Goal: Information Seeking & Learning: Learn about a topic

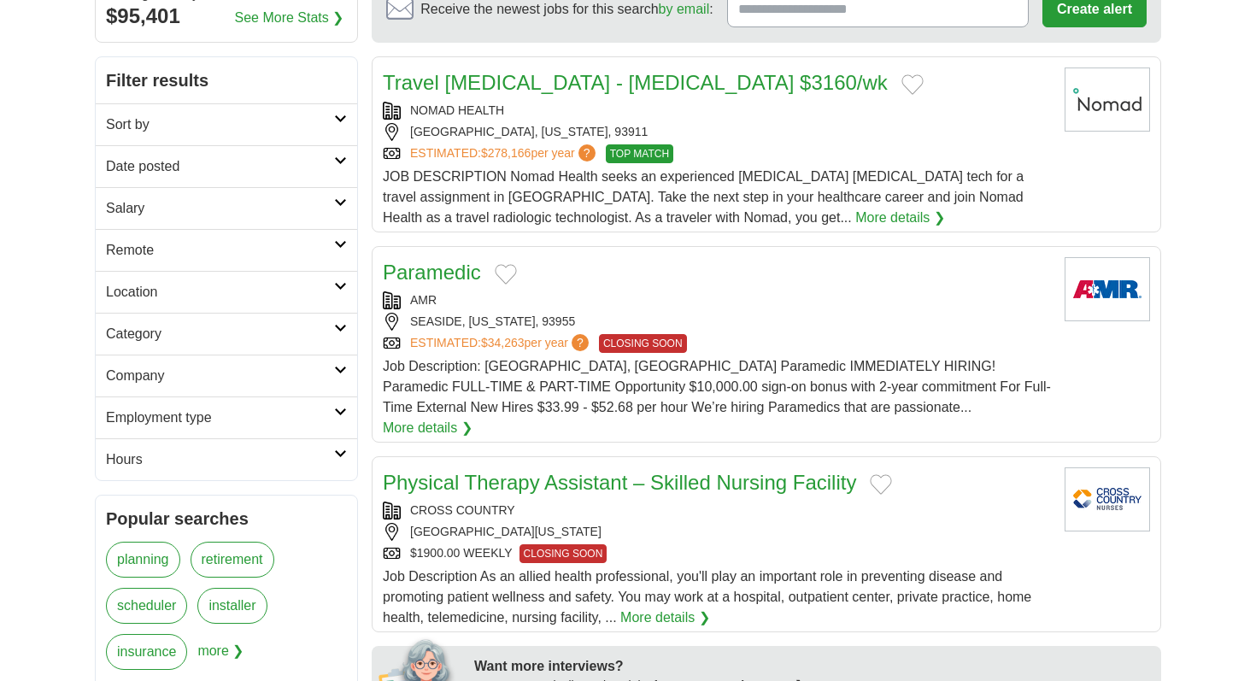
scroll to position [185, 0]
click at [319, 121] on h2 "Sort by" at bounding box center [220, 124] width 228 height 20
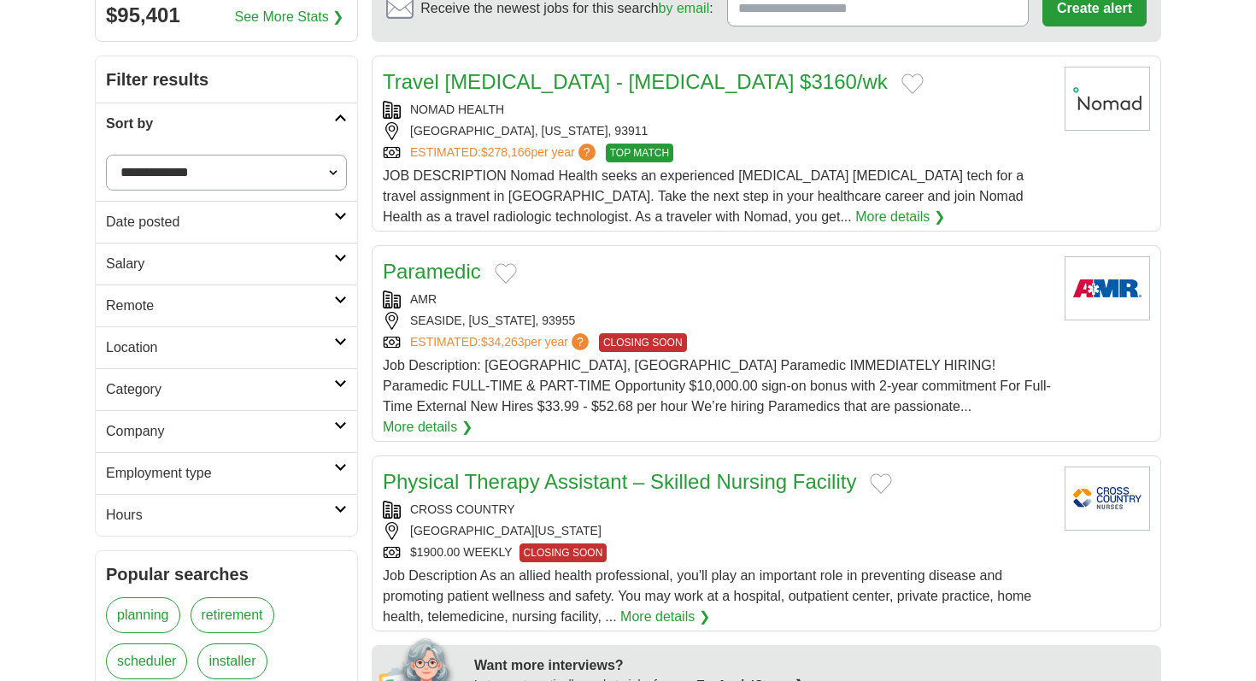
click at [342, 122] on link "Sort by" at bounding box center [226, 123] width 261 height 42
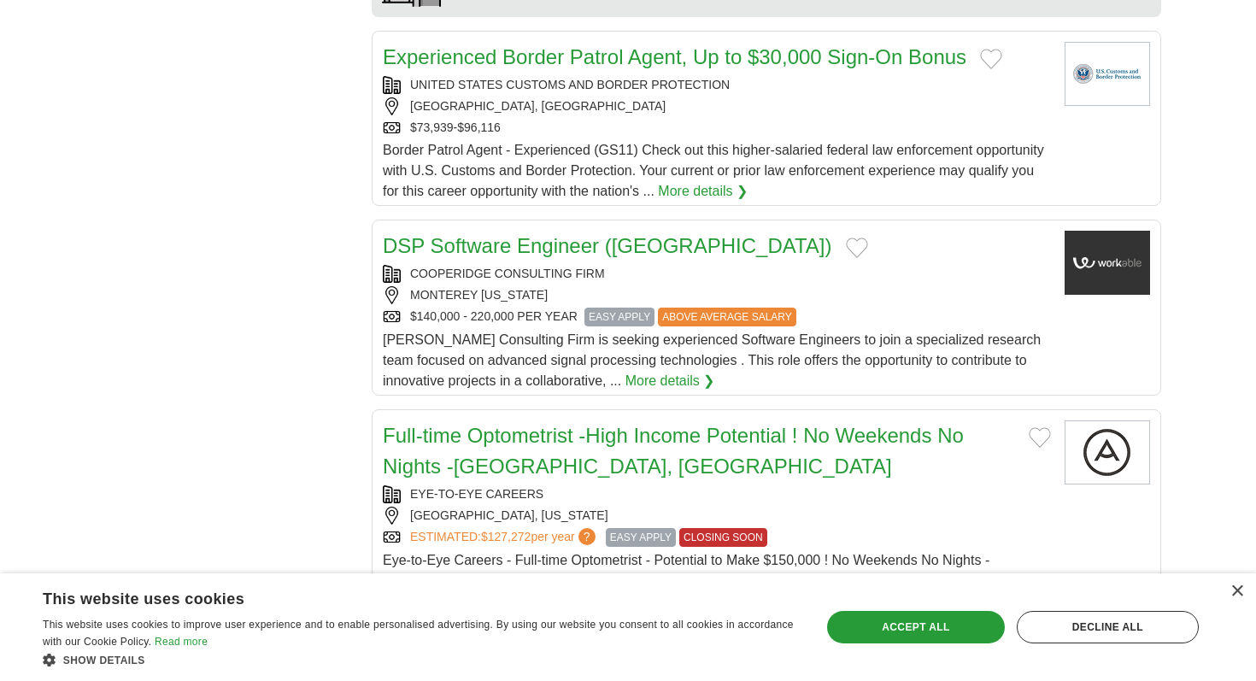
scroll to position [1558, 0]
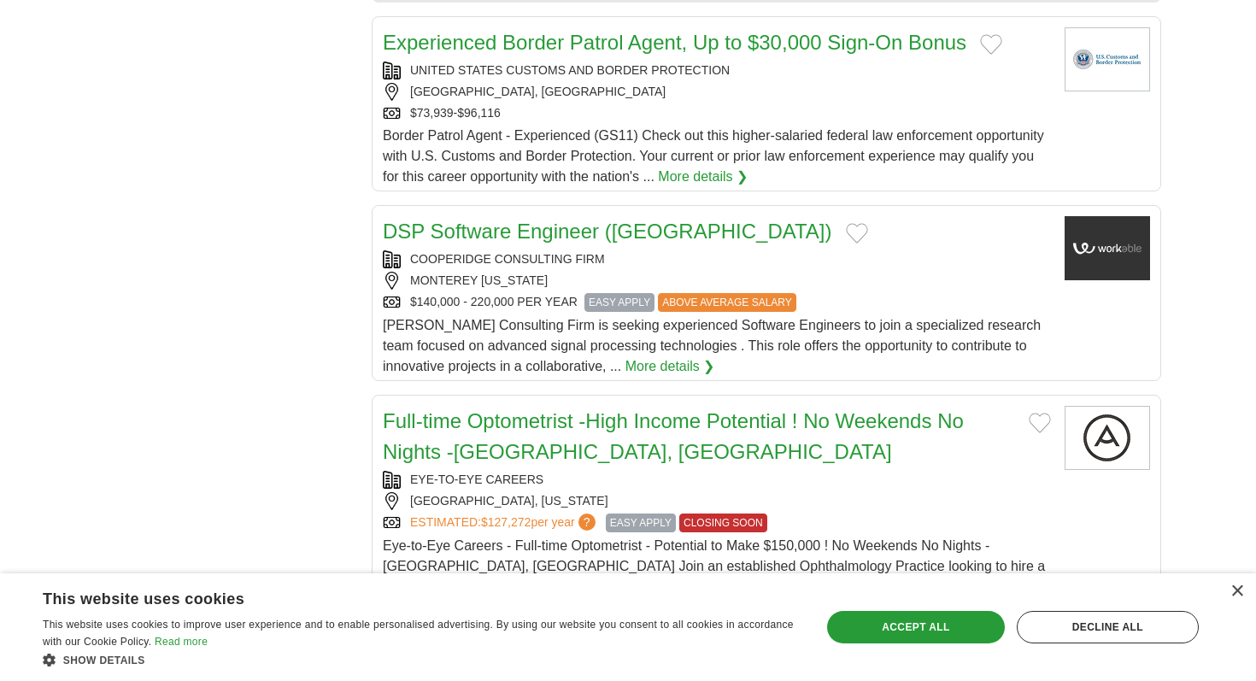
click at [549, 220] on link "DSP Software Engineer (CA)" at bounding box center [607, 231] width 449 height 23
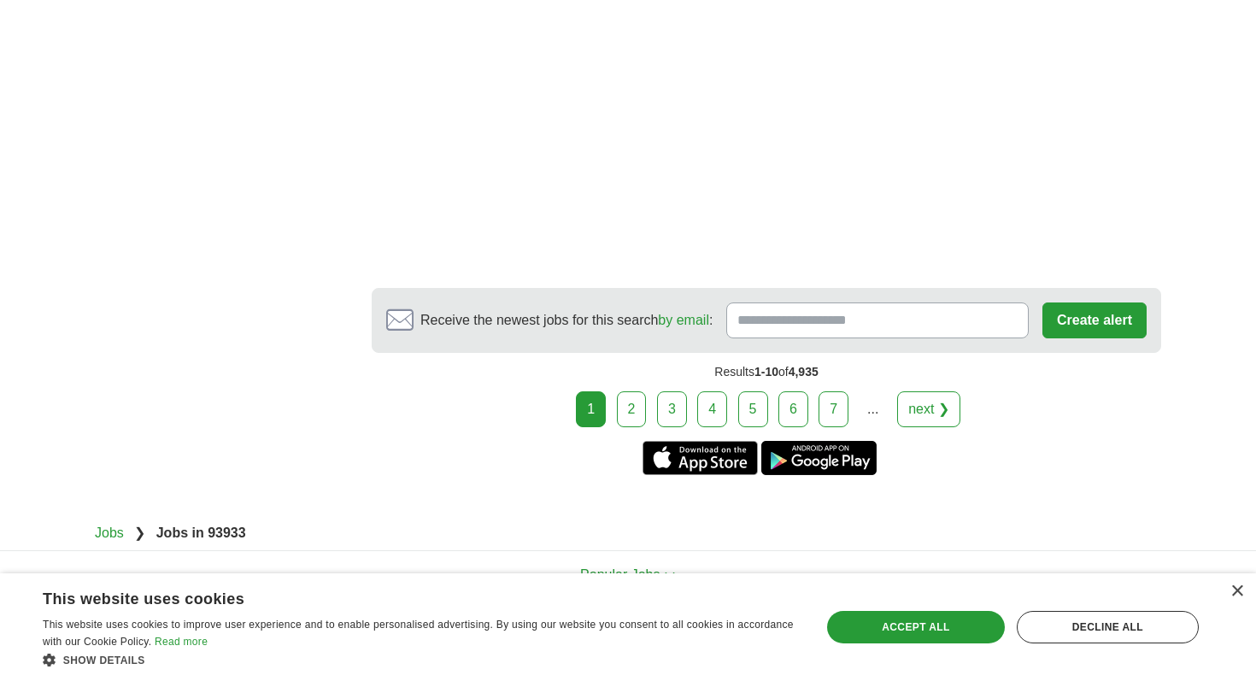
scroll to position [3381, 0]
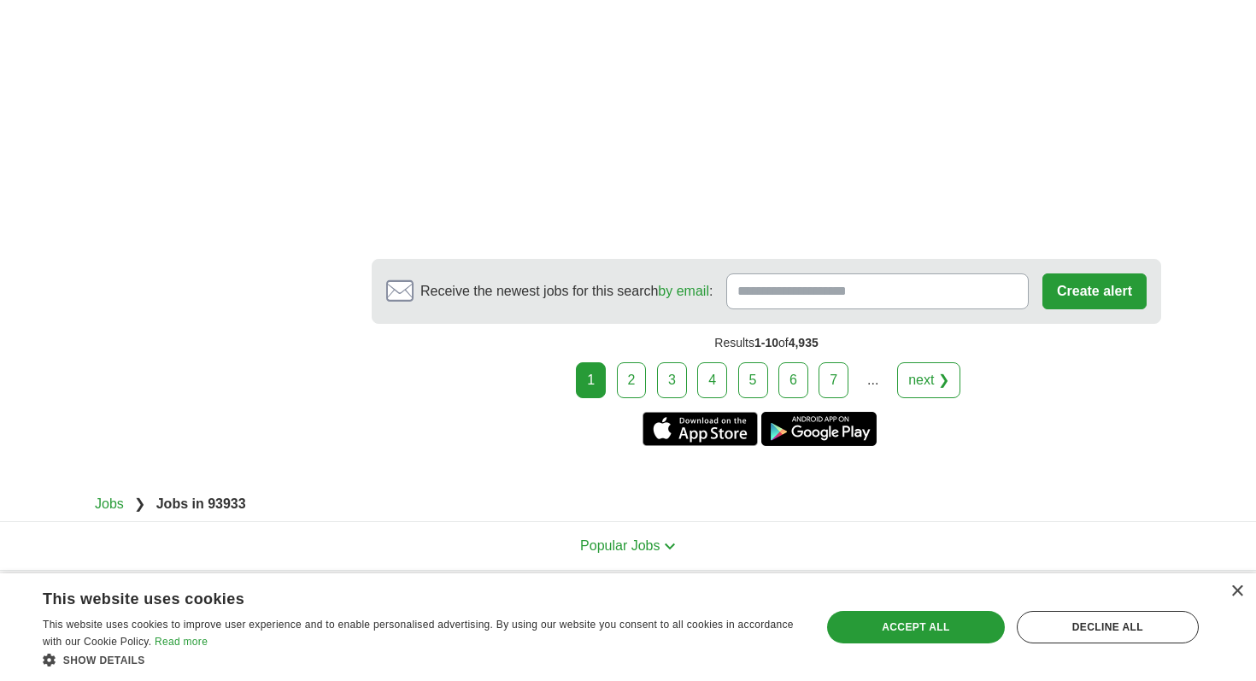
click at [627, 362] on link "2" at bounding box center [632, 380] width 30 height 36
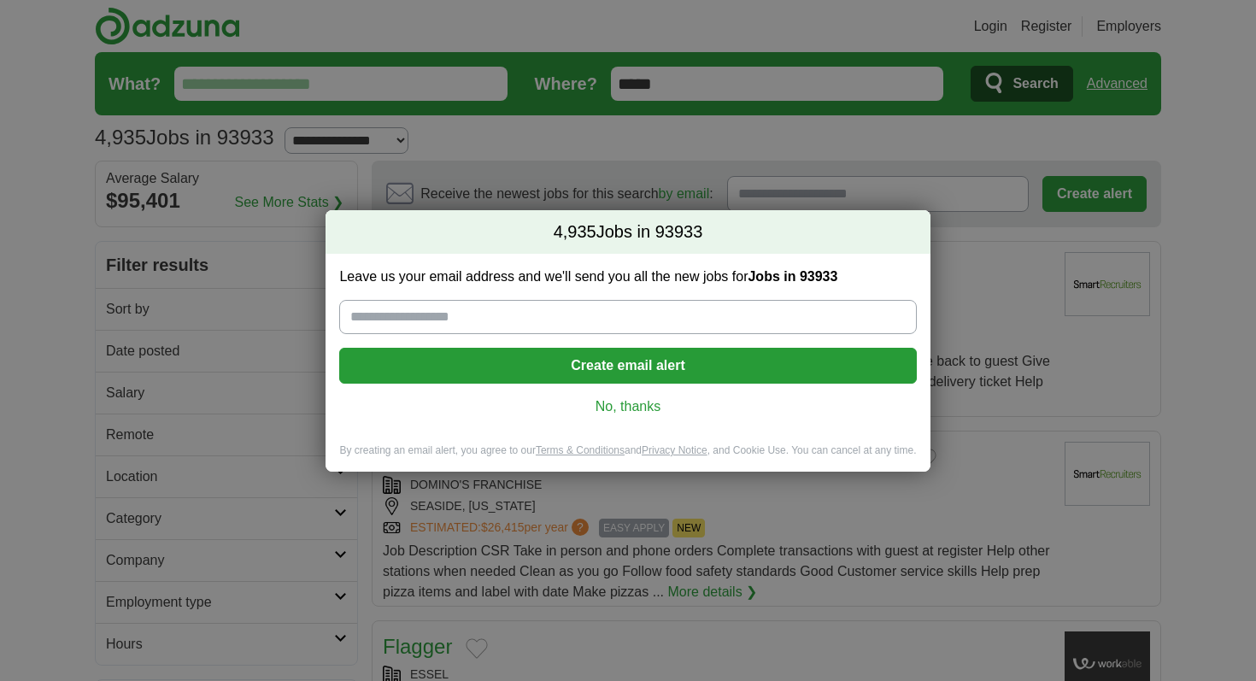
click at [622, 400] on link "No, thanks" at bounding box center [627, 406] width 549 height 19
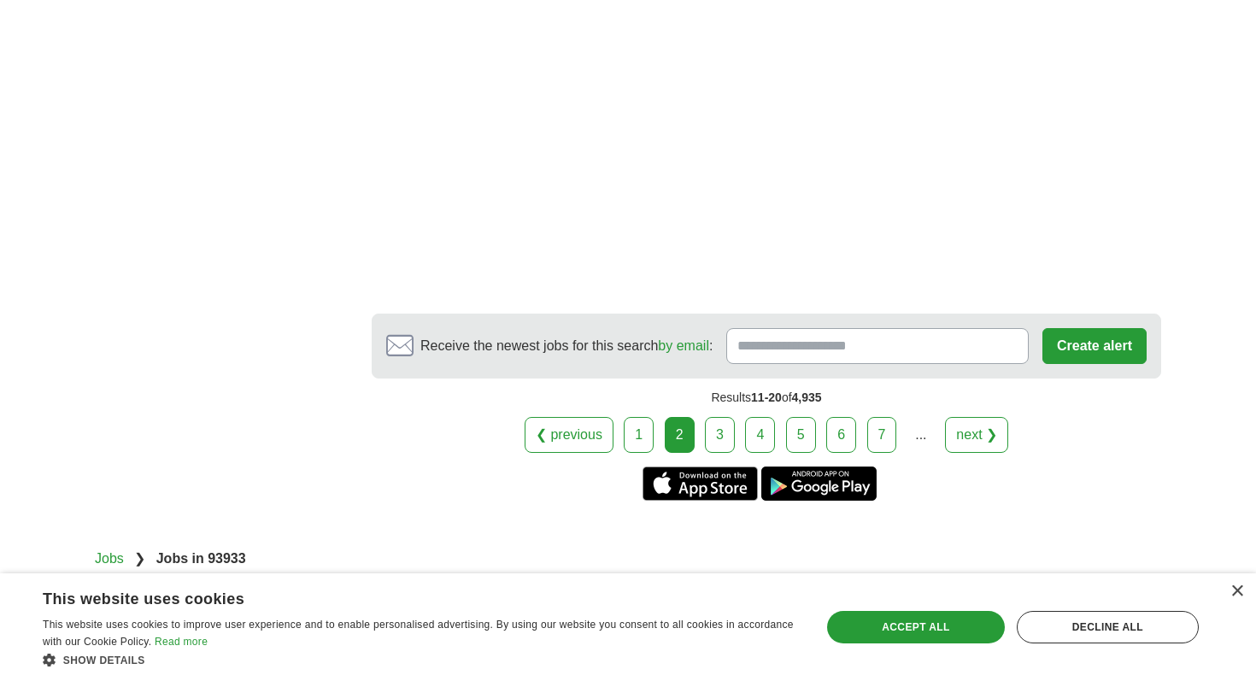
scroll to position [3233, 0]
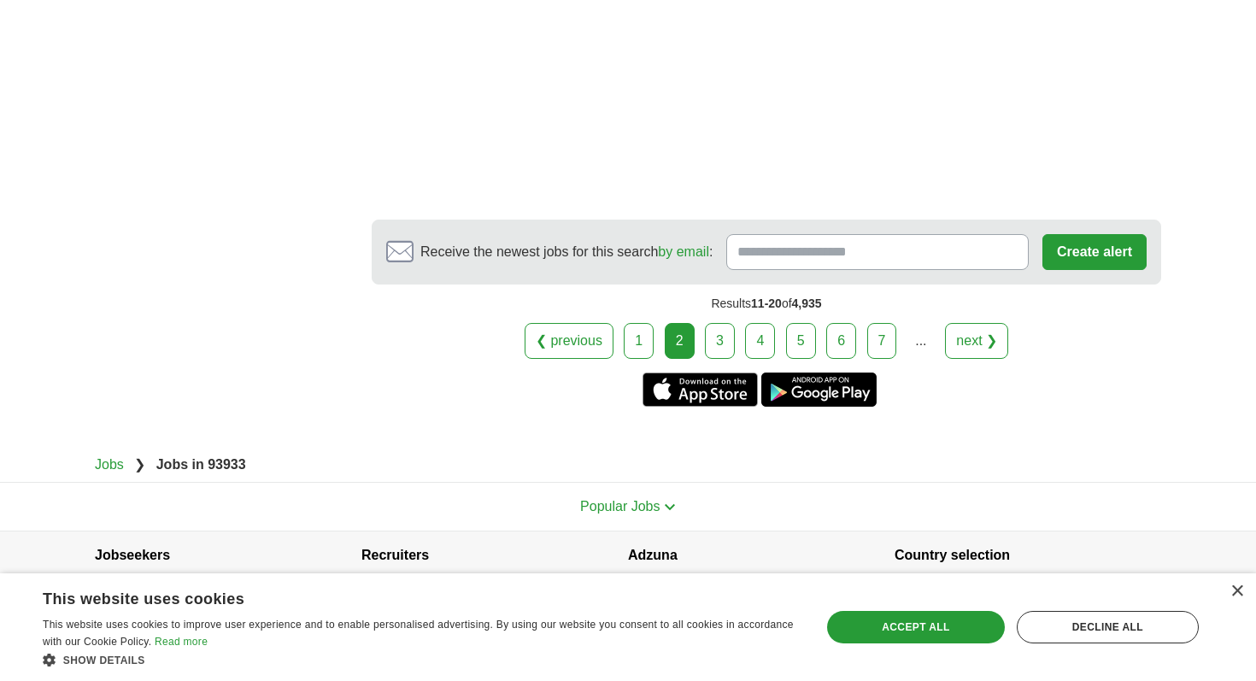
click at [705, 328] on link "3" at bounding box center [720, 341] width 30 height 36
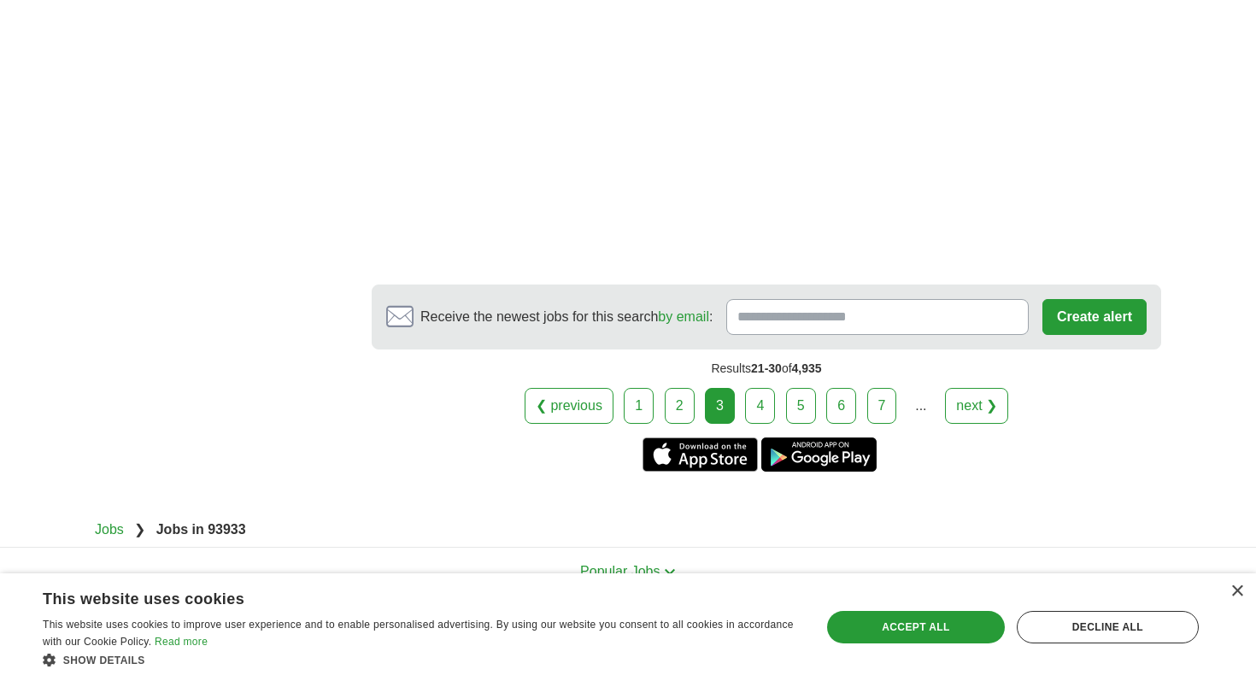
scroll to position [3008, 0]
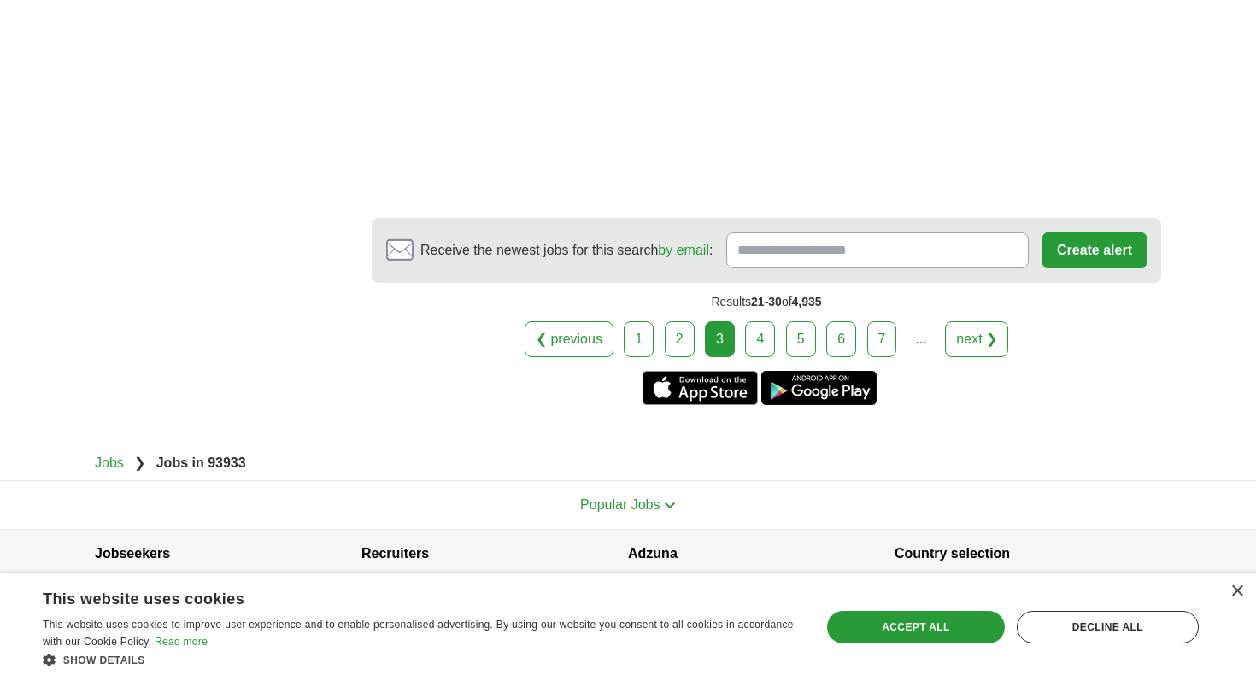
click at [747, 321] on link "4" at bounding box center [760, 339] width 30 height 36
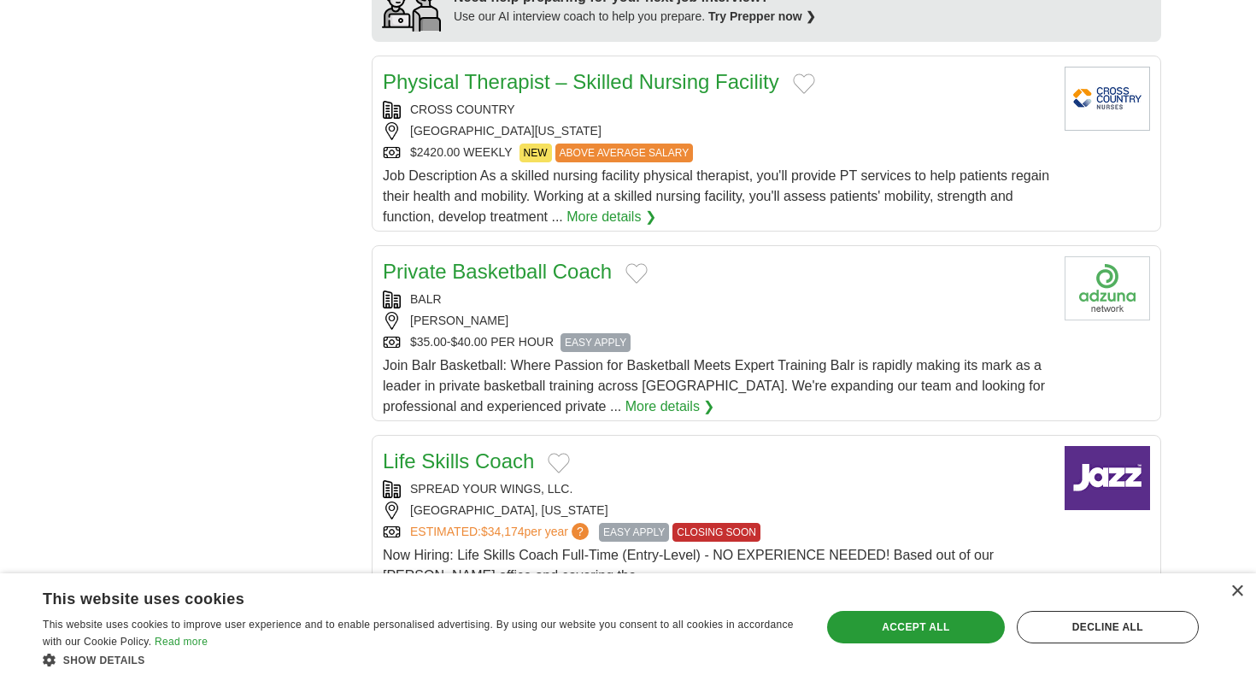
scroll to position [1484, 0]
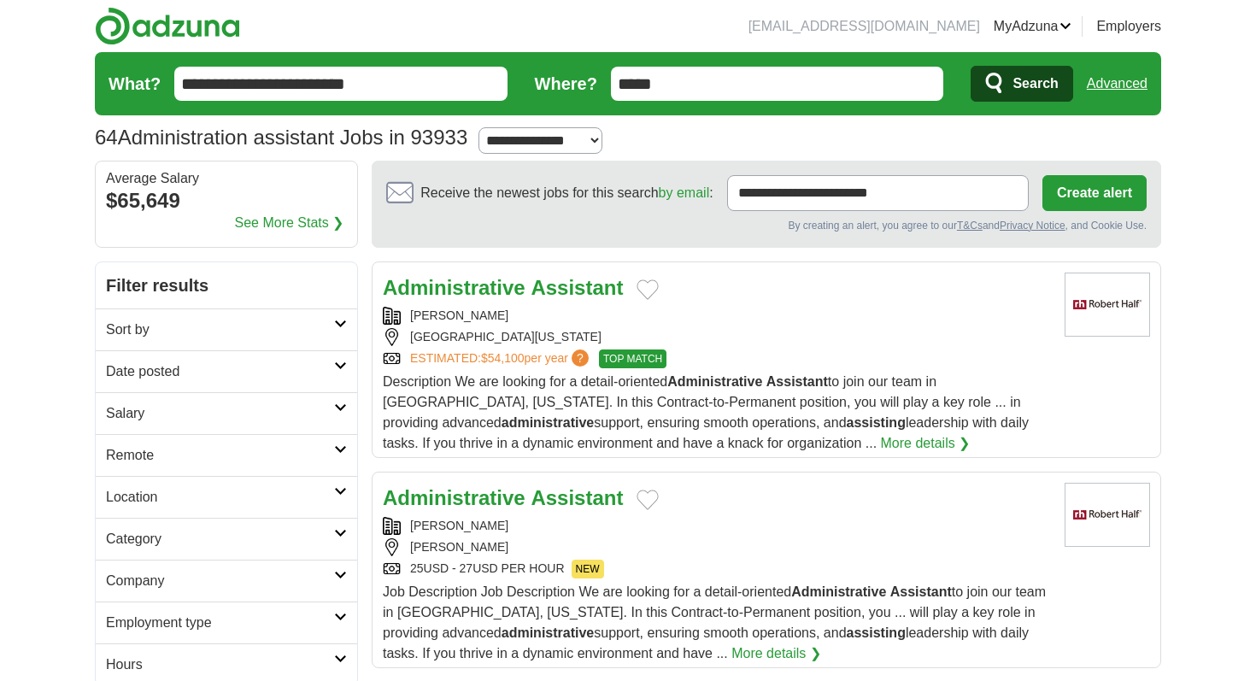
click at [536, 298] on strong "Assistant" at bounding box center [576, 287] width 92 height 23
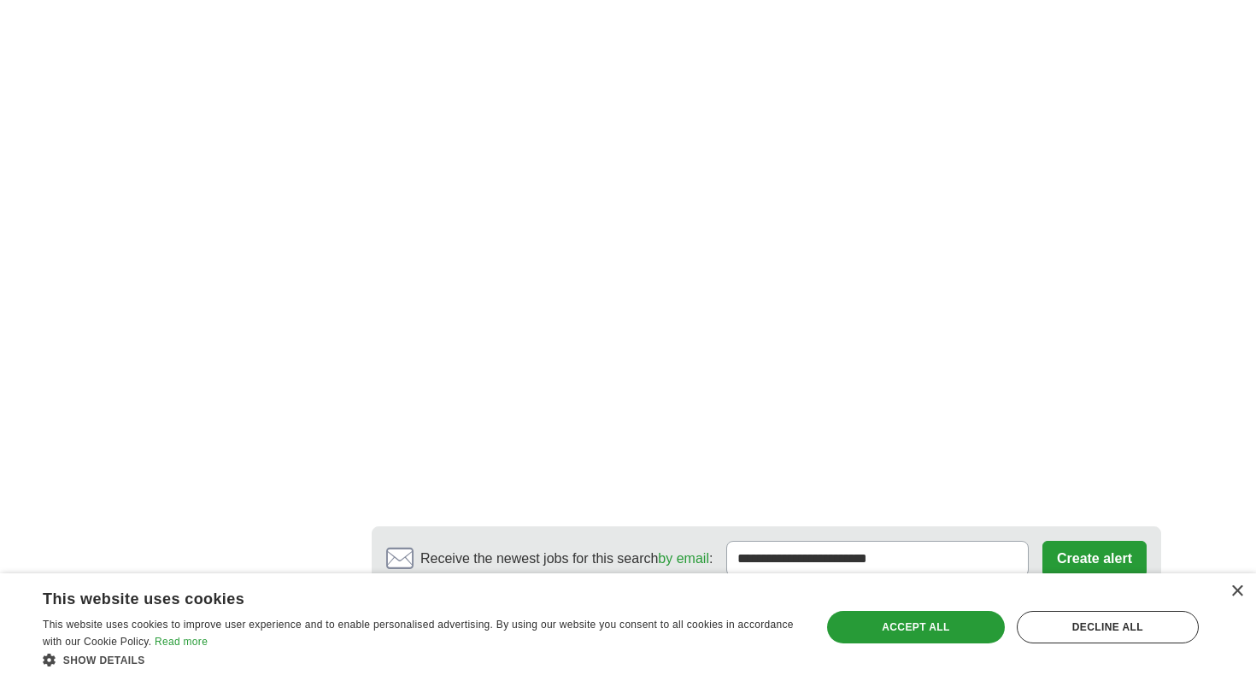
scroll to position [3419, 0]
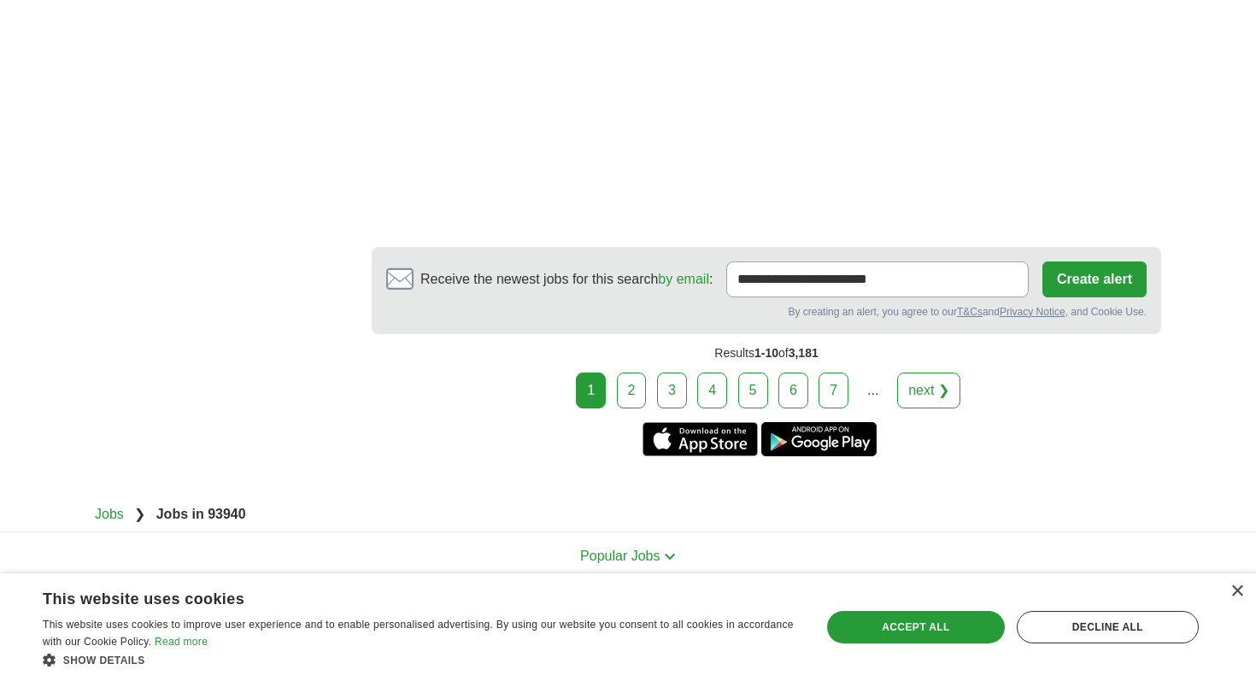
click at [631, 372] on link "2" at bounding box center [632, 390] width 30 height 36
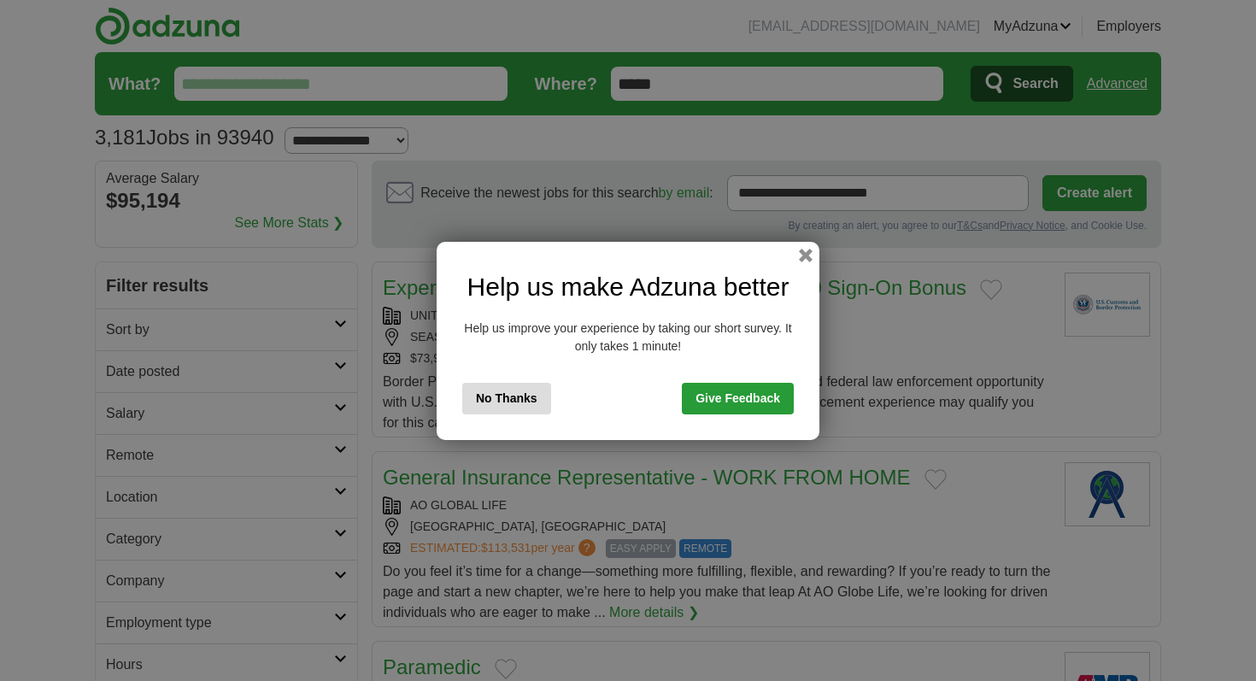
click at [797, 254] on div "Help us make Adzuna better Help us improve your experience by taking our short …" at bounding box center [627, 341] width 383 height 198
click at [805, 260] on button "button" at bounding box center [805, 254] width 19 height 19
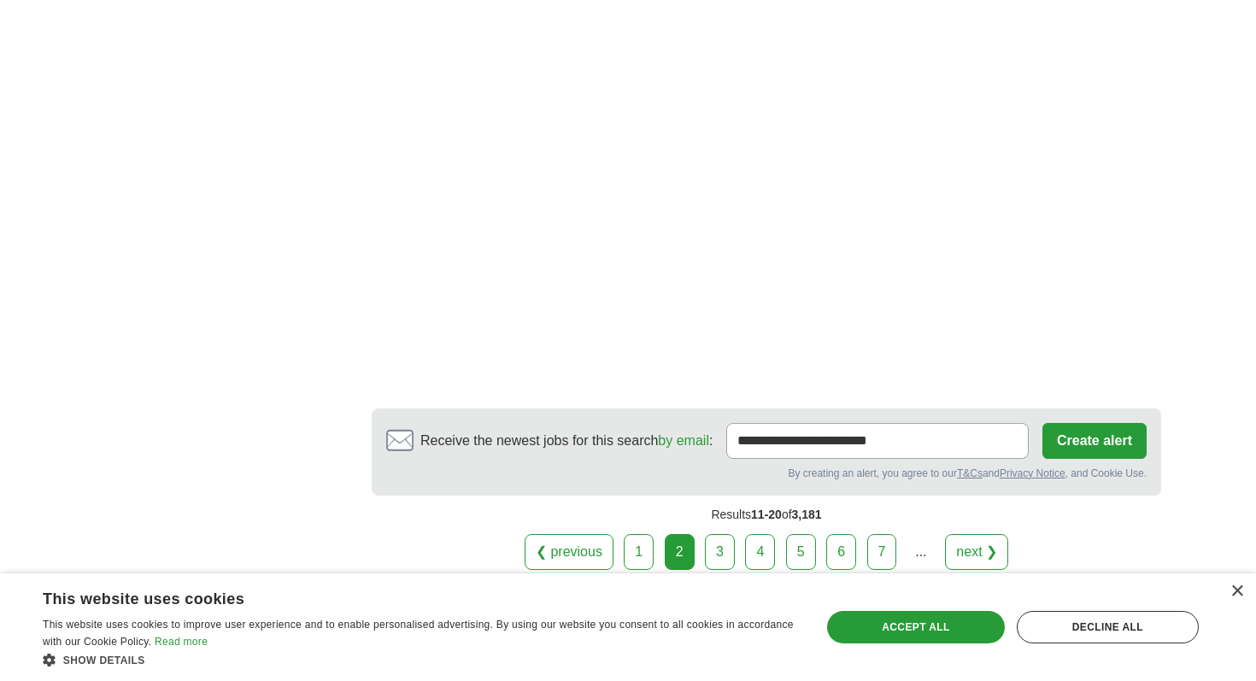
scroll to position [3035, 0]
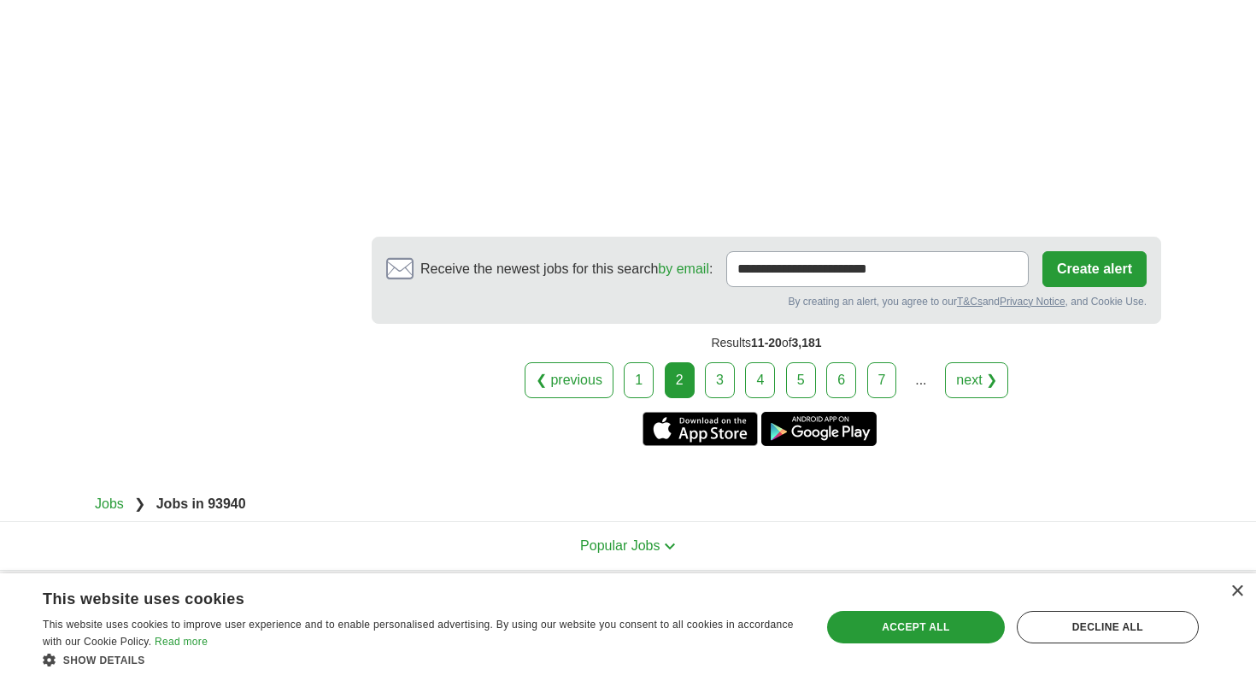
click at [717, 362] on link "3" at bounding box center [720, 380] width 30 height 36
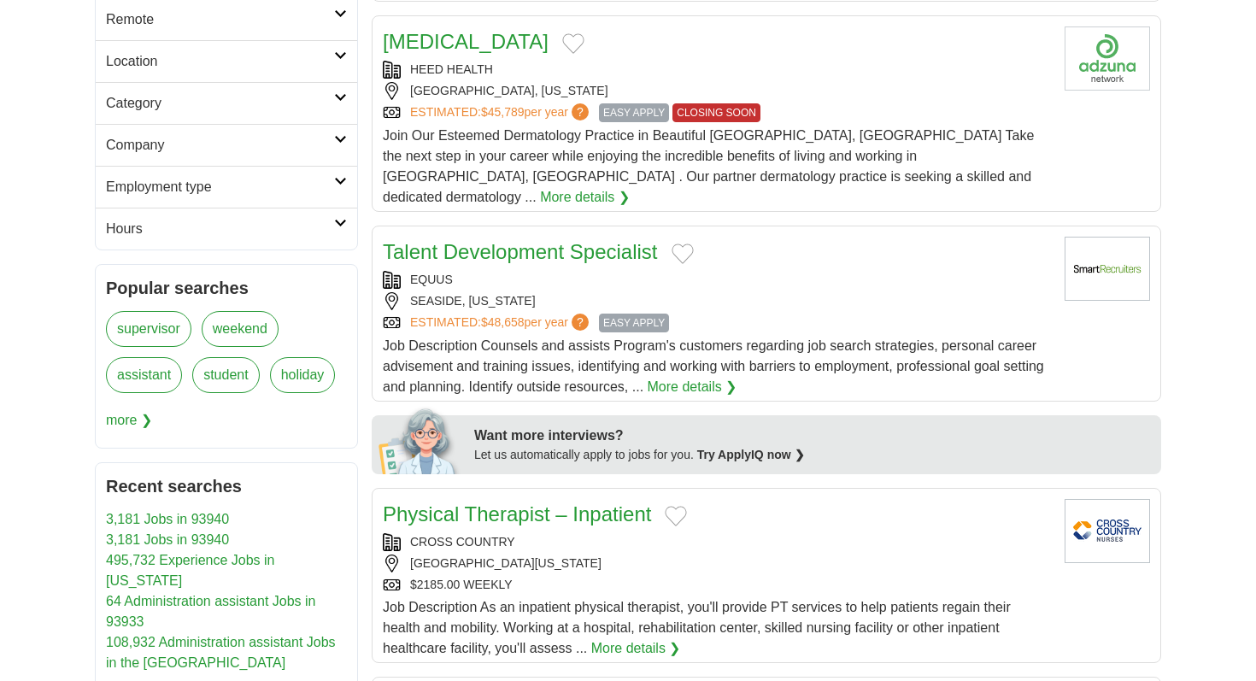
scroll to position [442, 0]
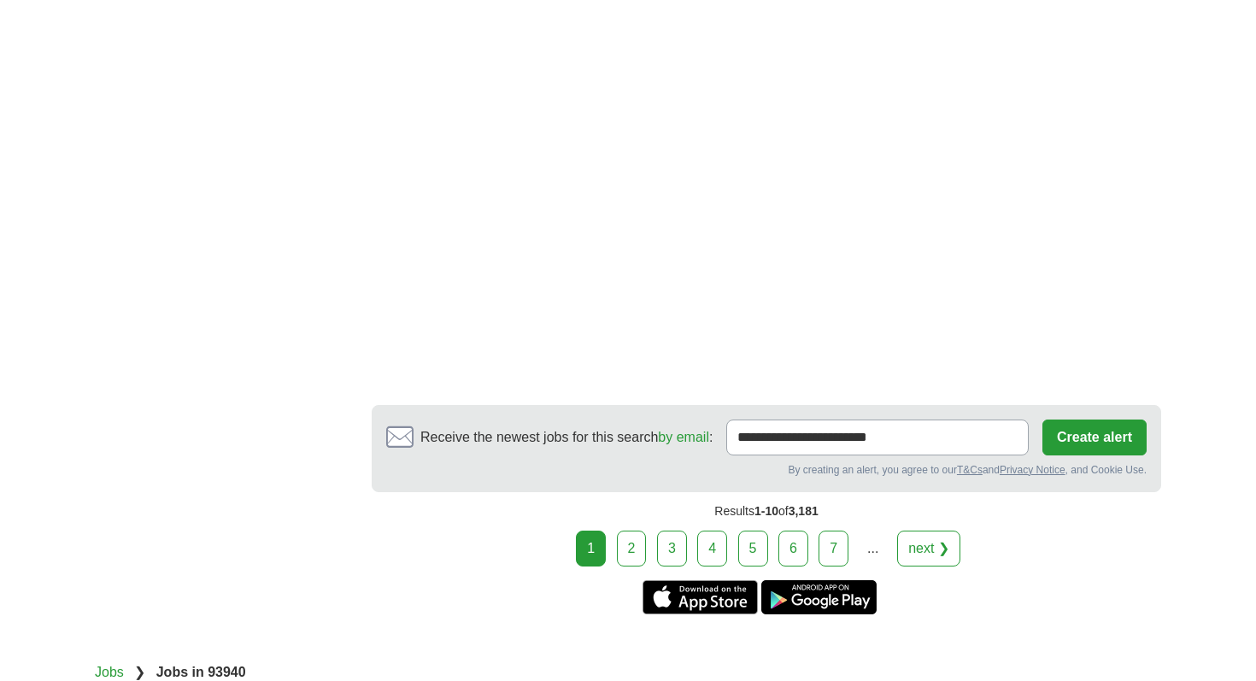
scroll to position [2630, 0]
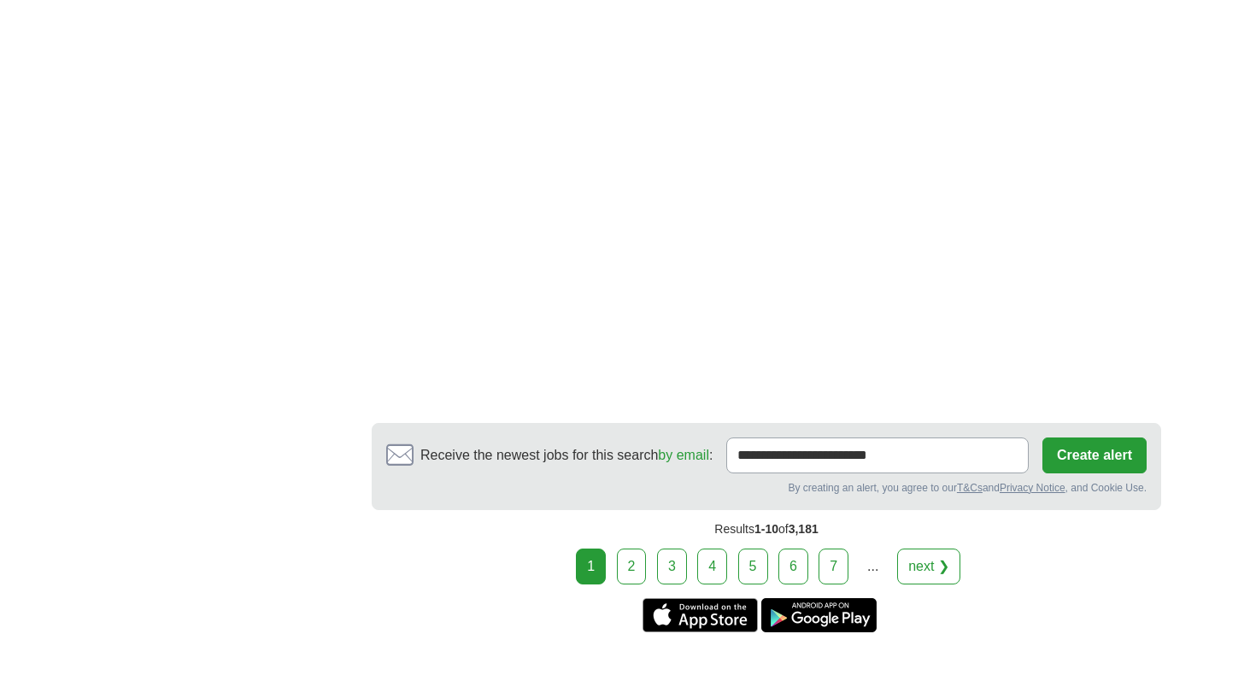
click at [664, 510] on div "Results 1-10 of 3,181" at bounding box center [766, 529] width 789 height 38
click at [673, 548] on link "3" at bounding box center [672, 566] width 30 height 36
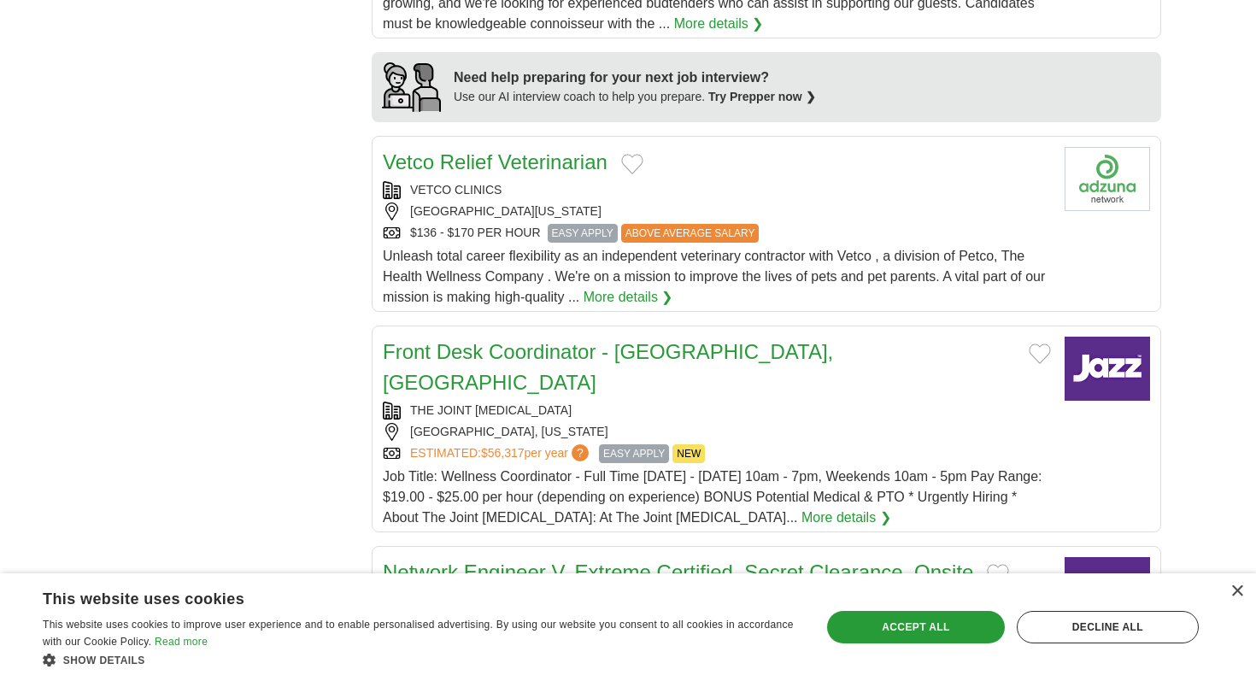
scroll to position [1445, 0]
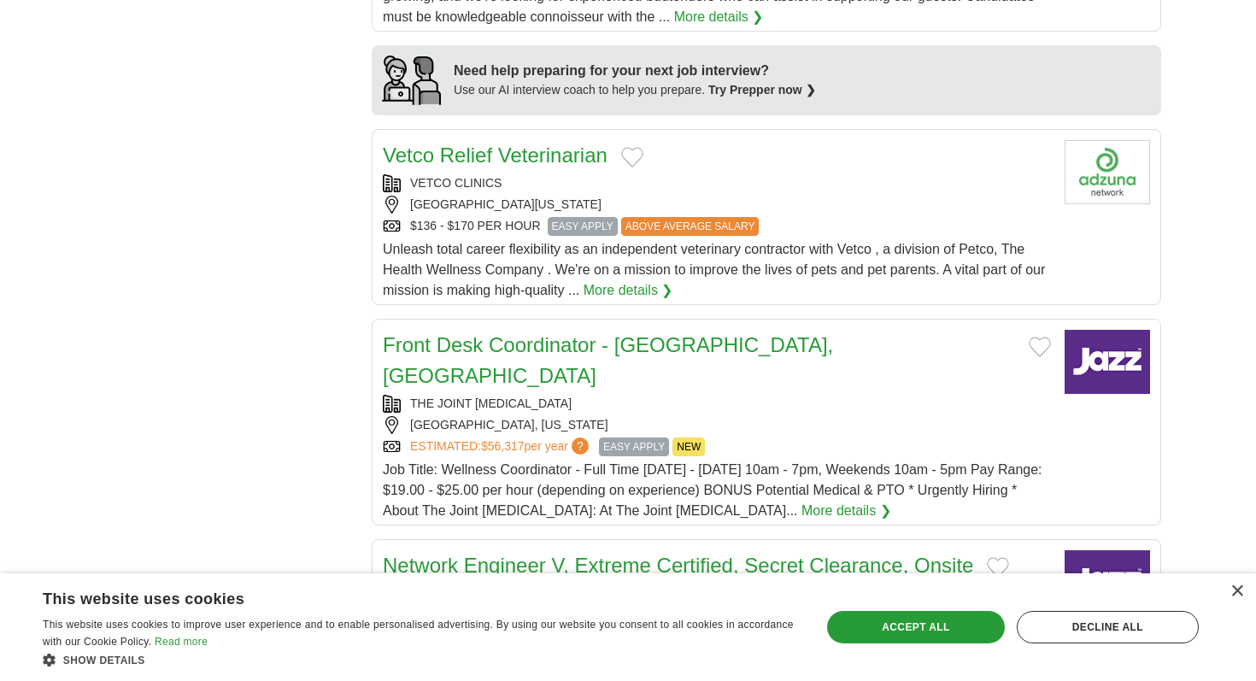
click at [609, 333] on link "Front Desk Coordinator - Monterey, CA" at bounding box center [608, 360] width 450 height 54
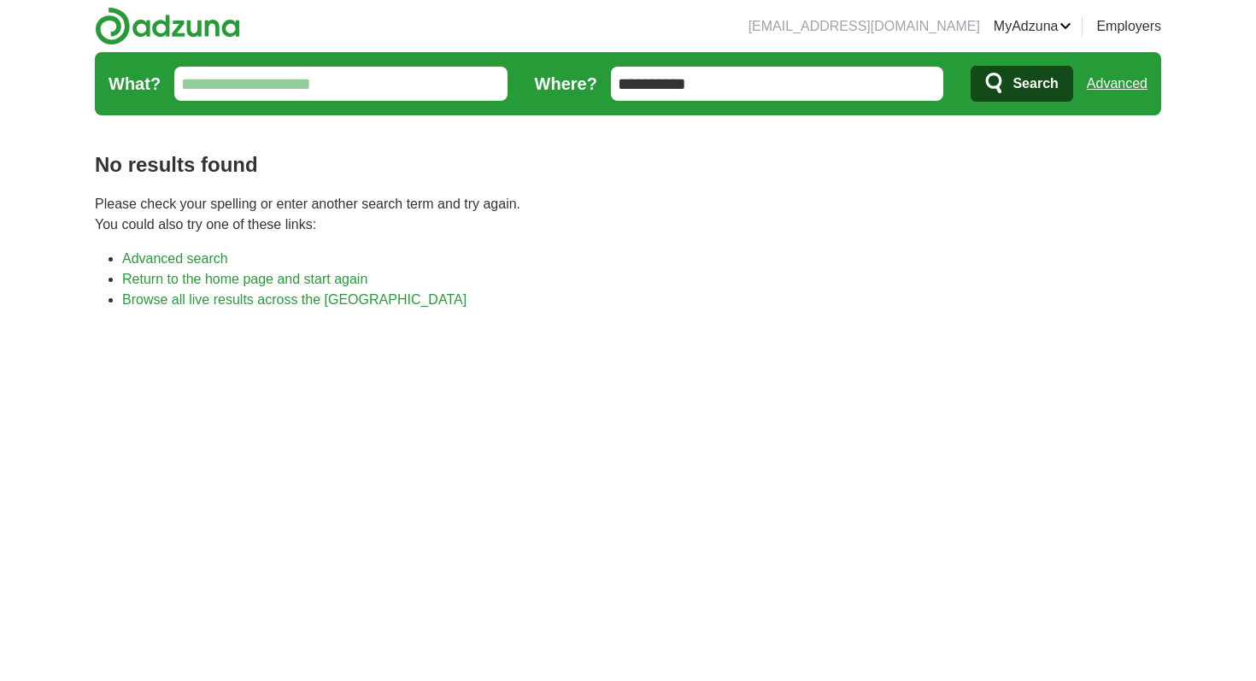
click at [717, 73] on input "**********" at bounding box center [777, 84] width 333 height 34
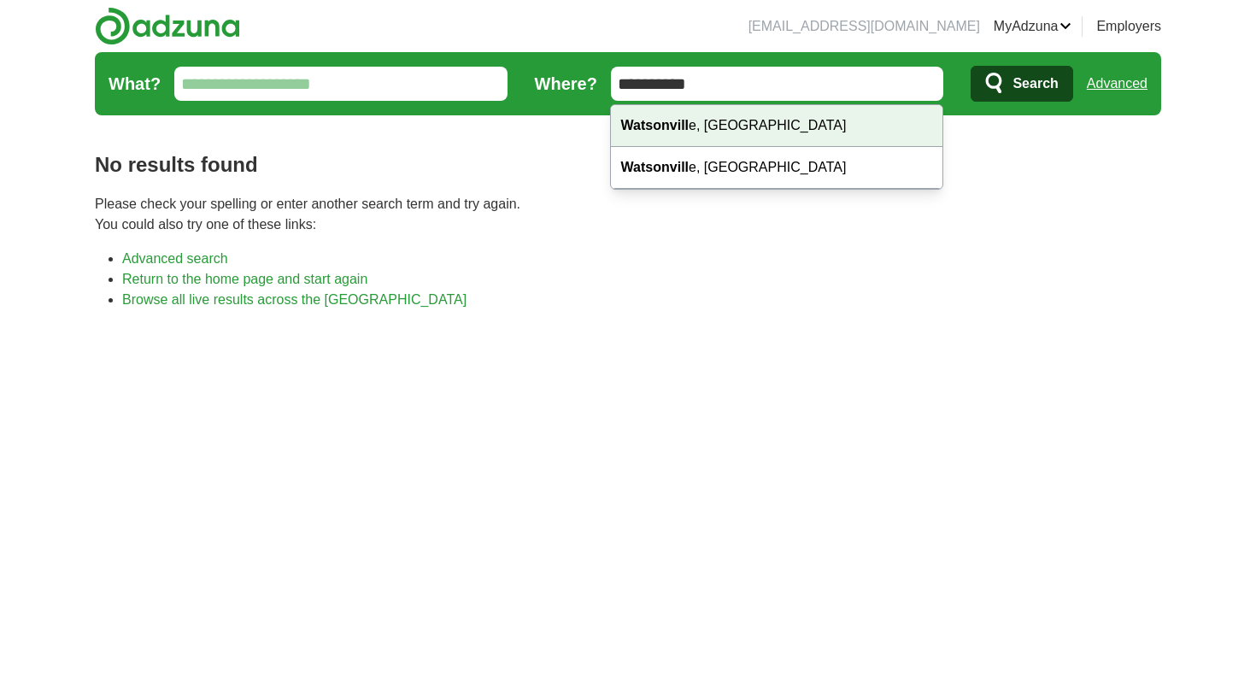
click at [704, 130] on div "Watsonvill e, CA" at bounding box center [776, 126] width 331 height 42
type input "**********"
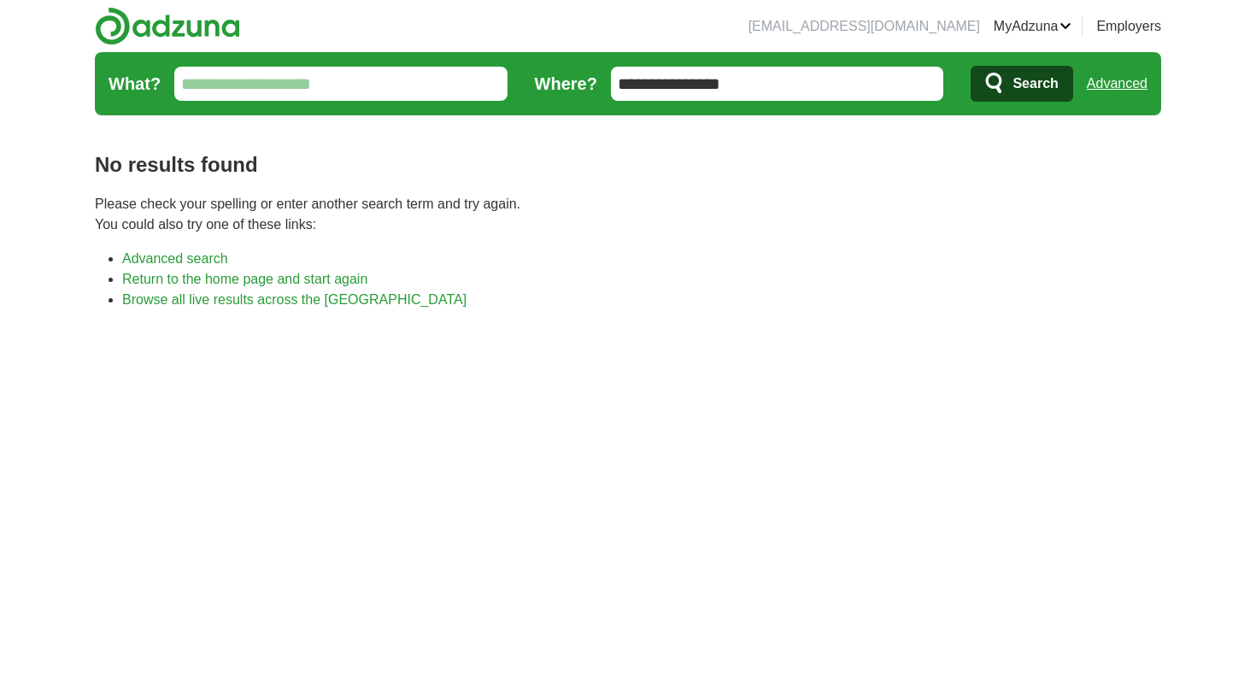
click at [1022, 70] on span "Search" at bounding box center [1034, 84] width 45 height 34
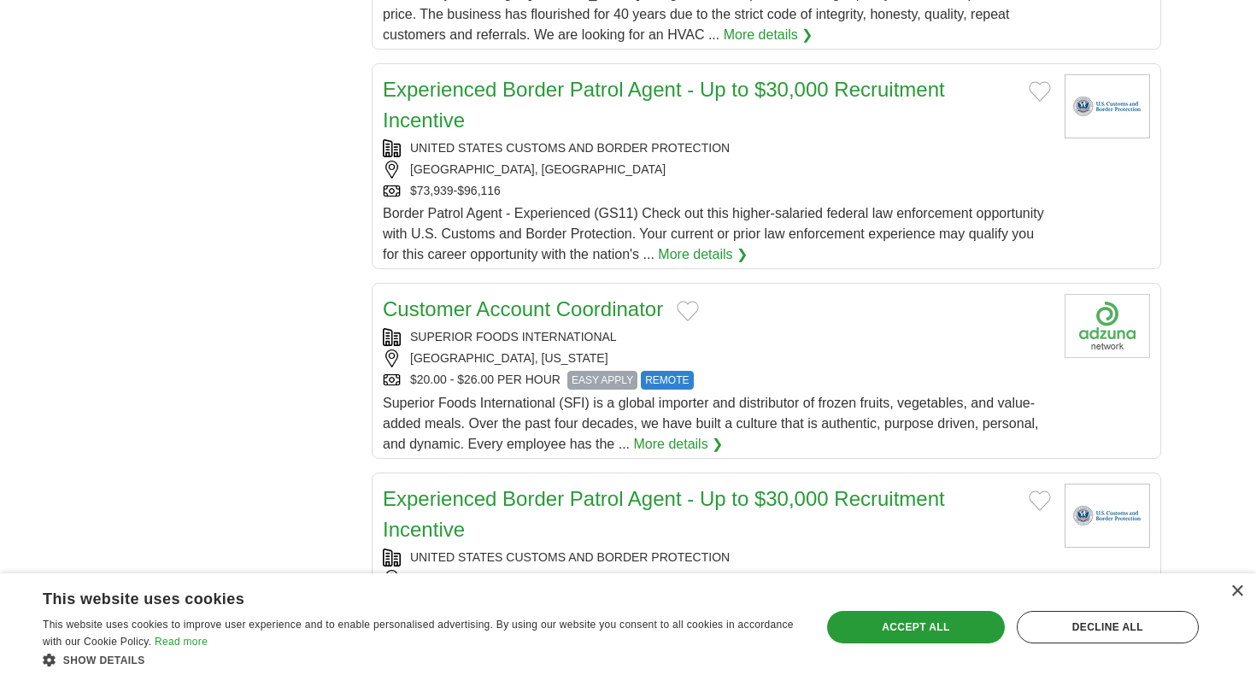
scroll to position [1788, 0]
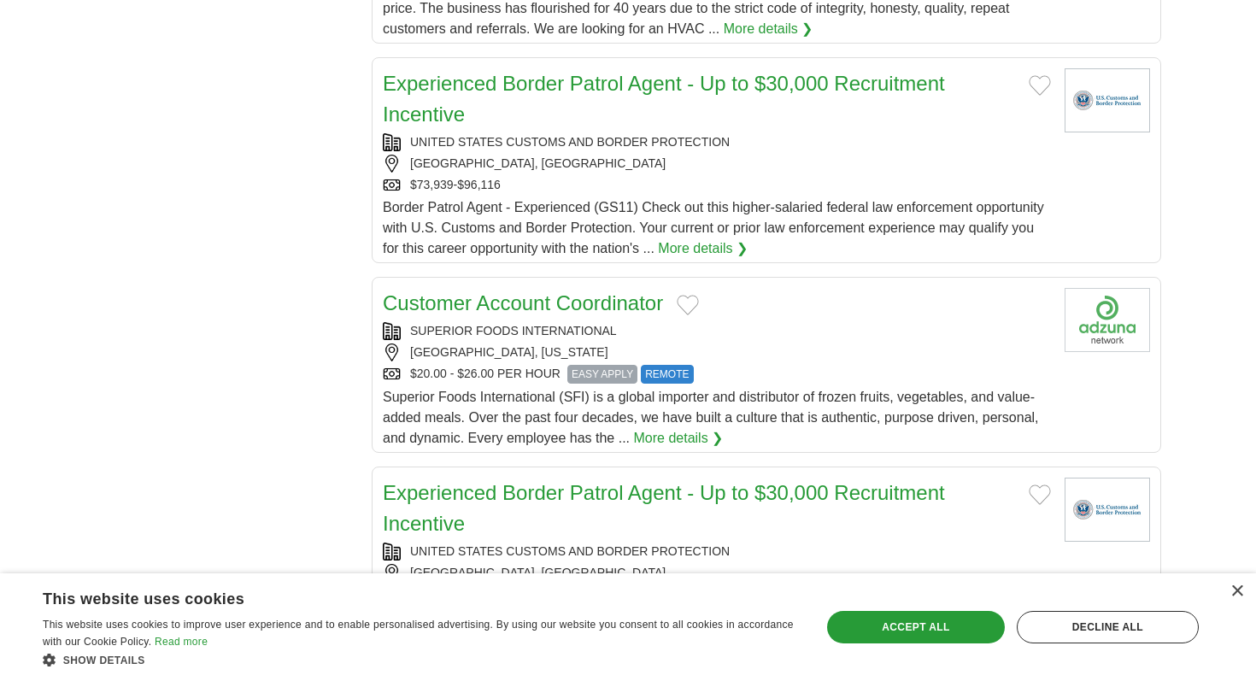
click at [438, 322] on div "SUPERIOR FOODS INTERNATIONAL" at bounding box center [717, 331] width 668 height 18
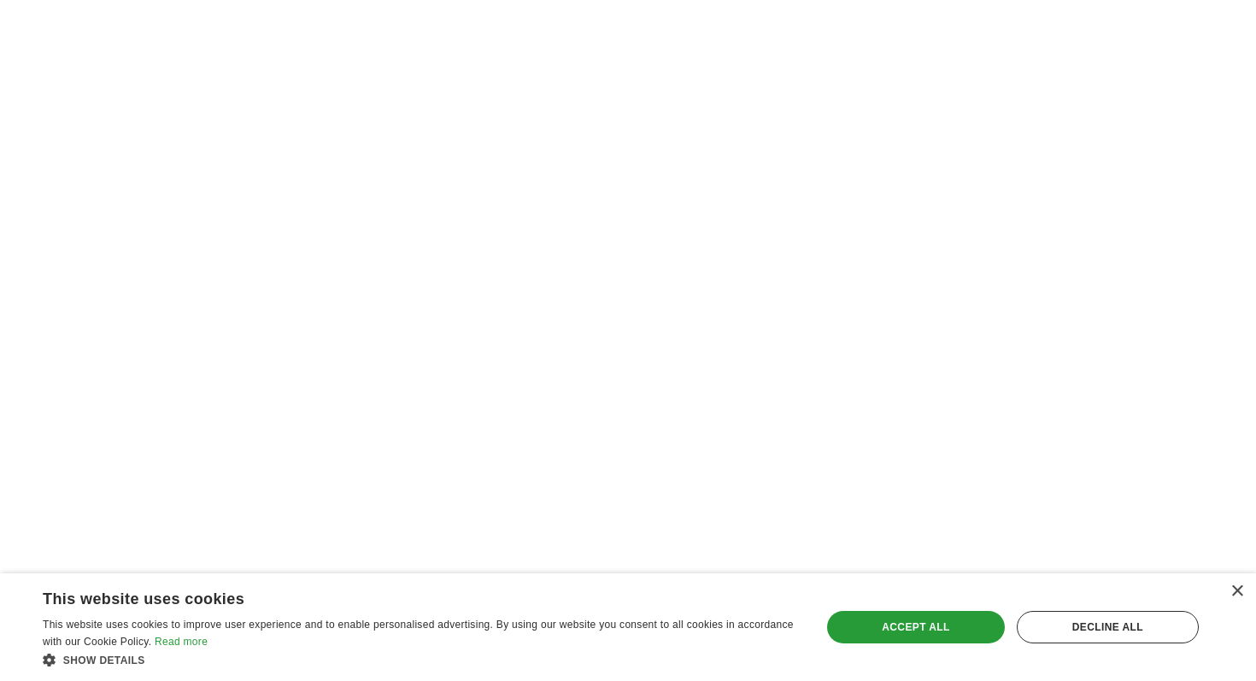
scroll to position [3107, 0]
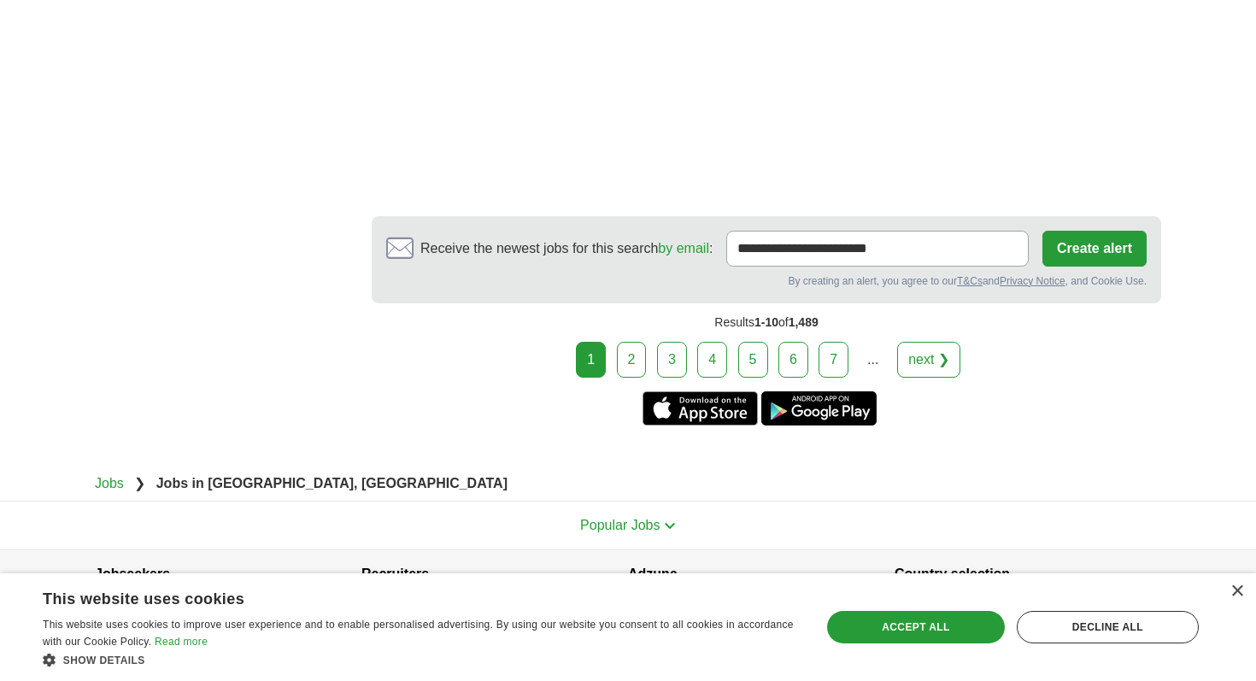
click at [617, 342] on div "1 2 3 4 5 6 7 ... next ❯" at bounding box center [766, 360] width 789 height 36
click at [623, 342] on link "2" at bounding box center [632, 360] width 30 height 36
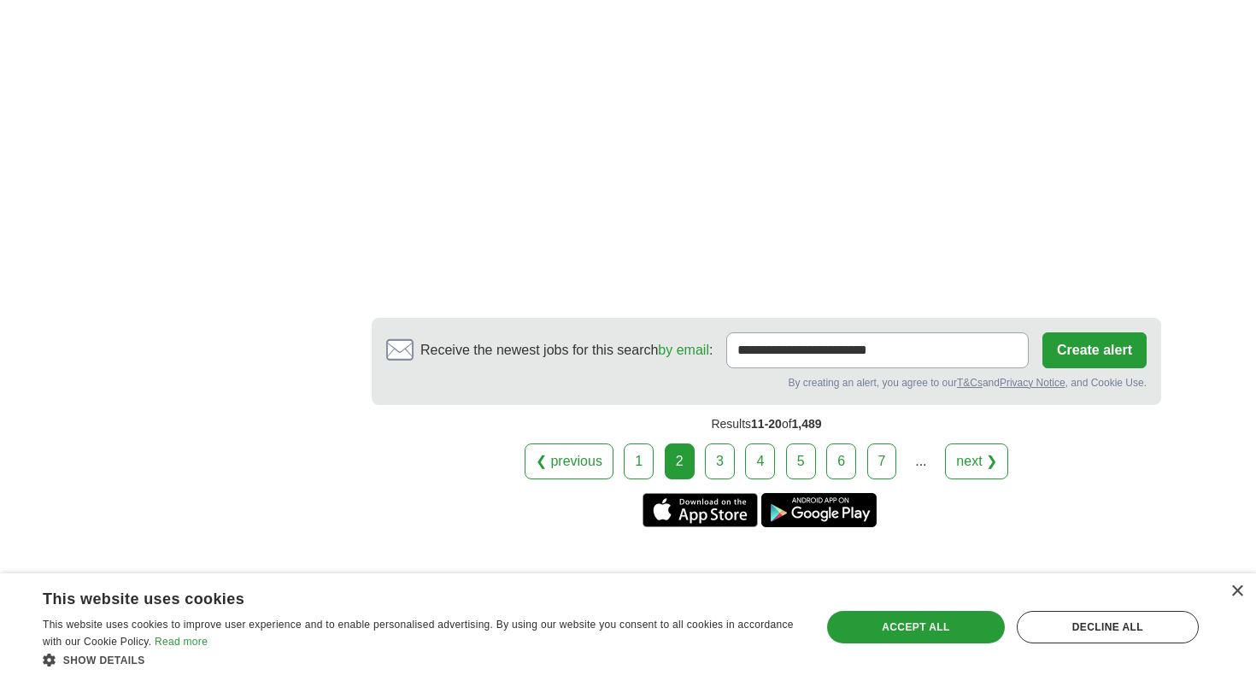
scroll to position [3121, 0]
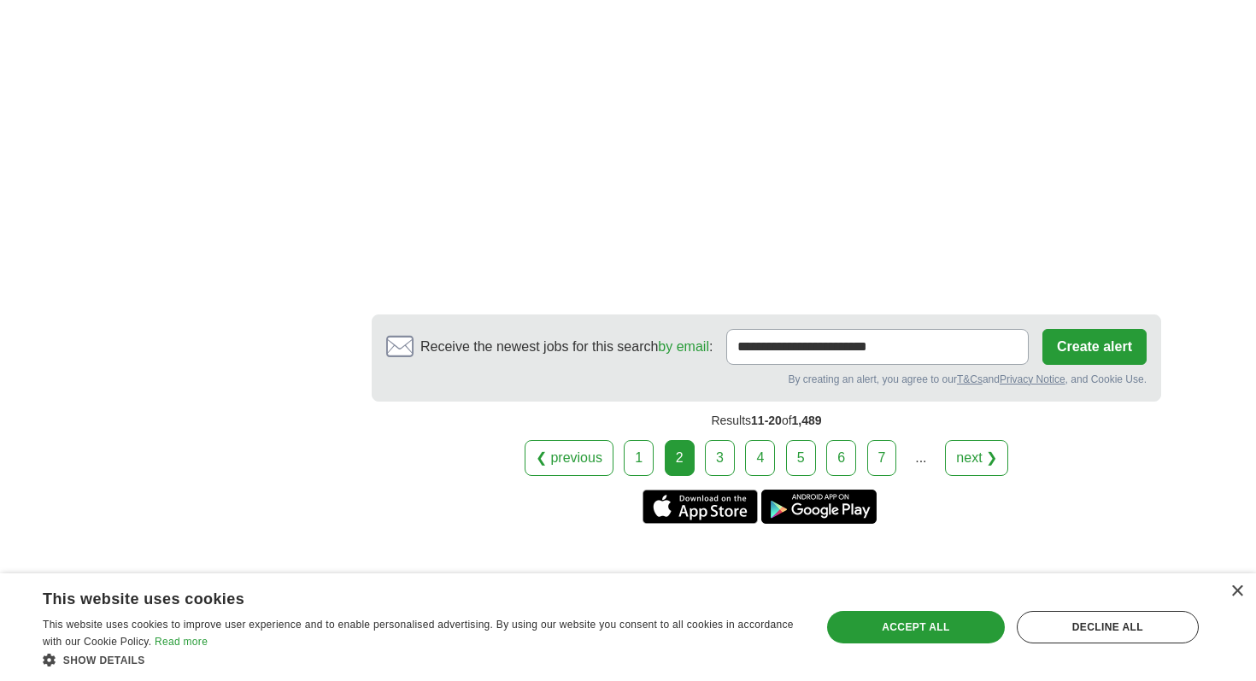
click at [714, 440] on link "3" at bounding box center [720, 458] width 30 height 36
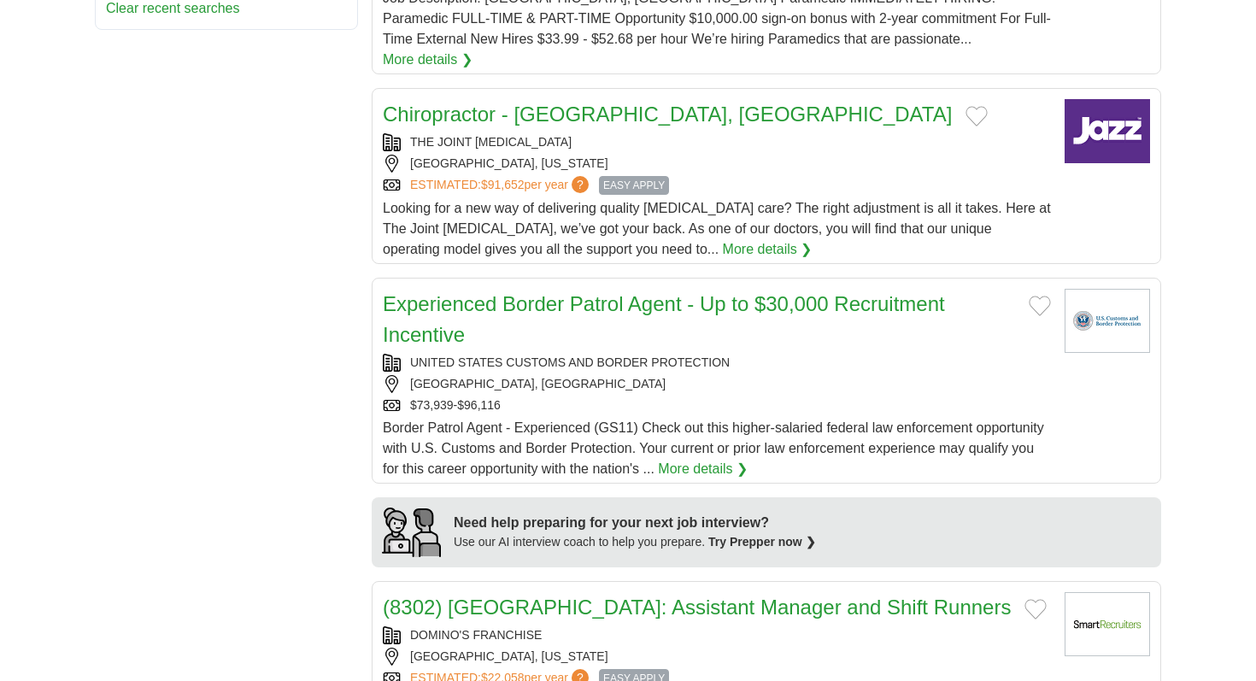
scroll to position [1072, 0]
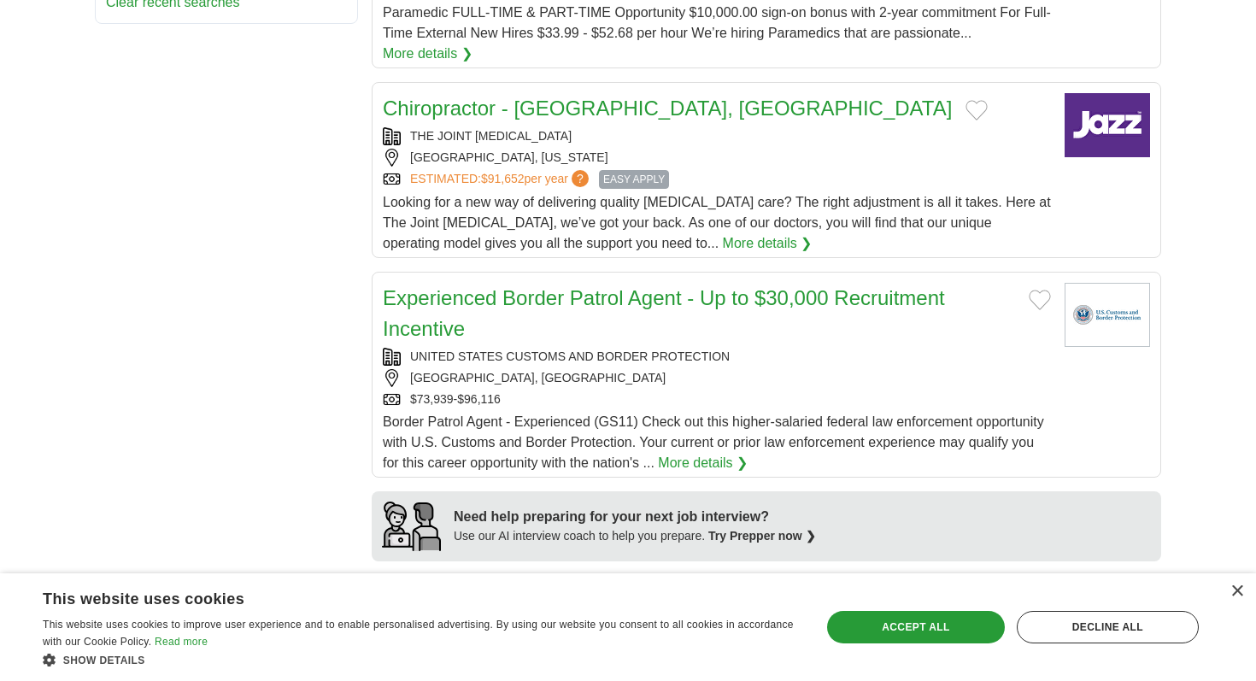
click at [394, 127] on div "THE JOINT [MEDICAL_DATA]" at bounding box center [717, 136] width 668 height 18
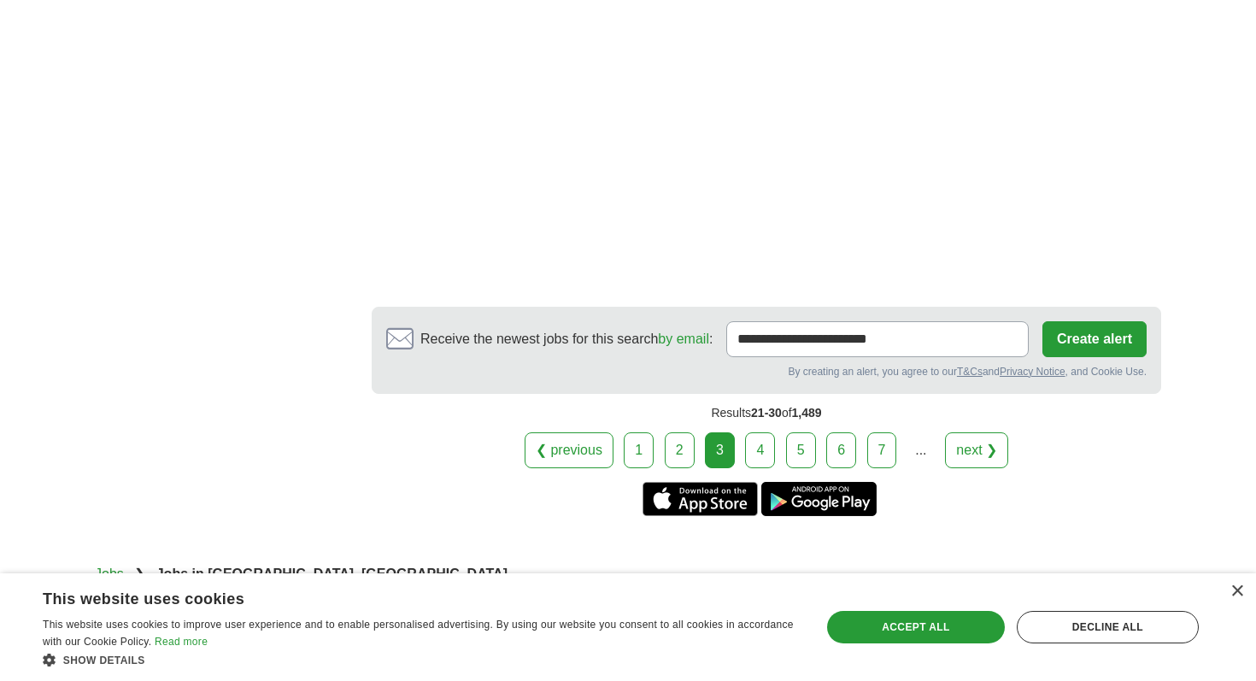
scroll to position [3314, 0]
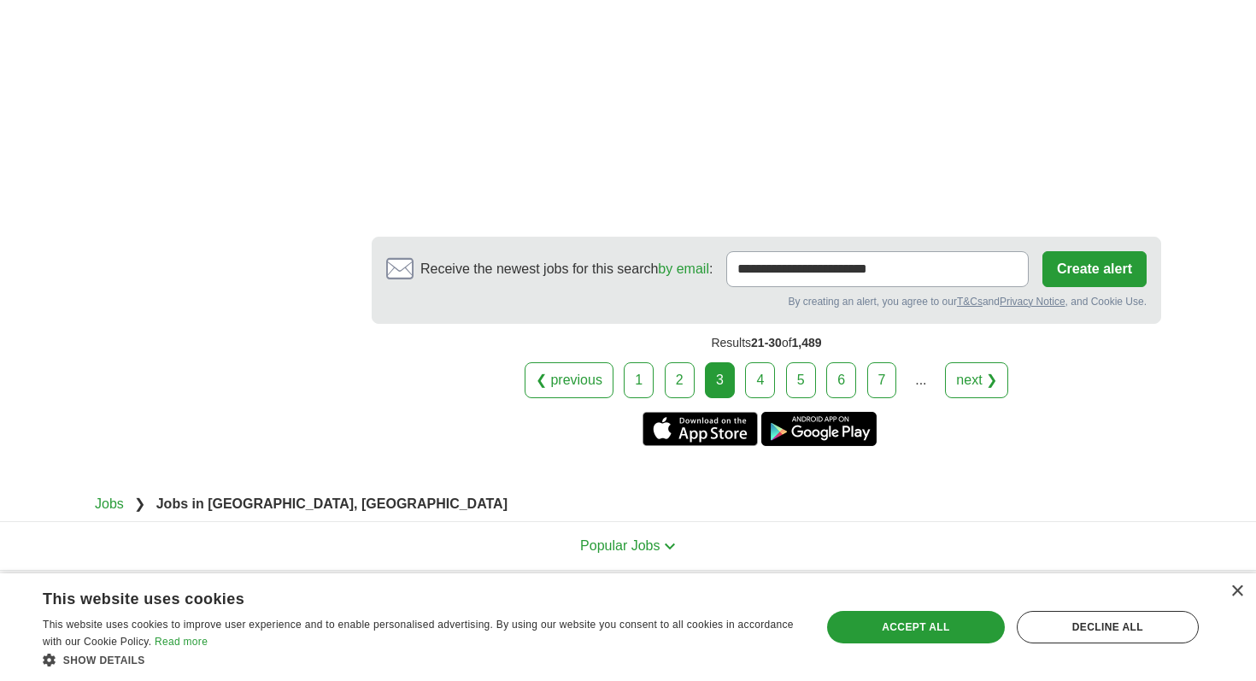
click at [767, 362] on link "4" at bounding box center [760, 380] width 30 height 36
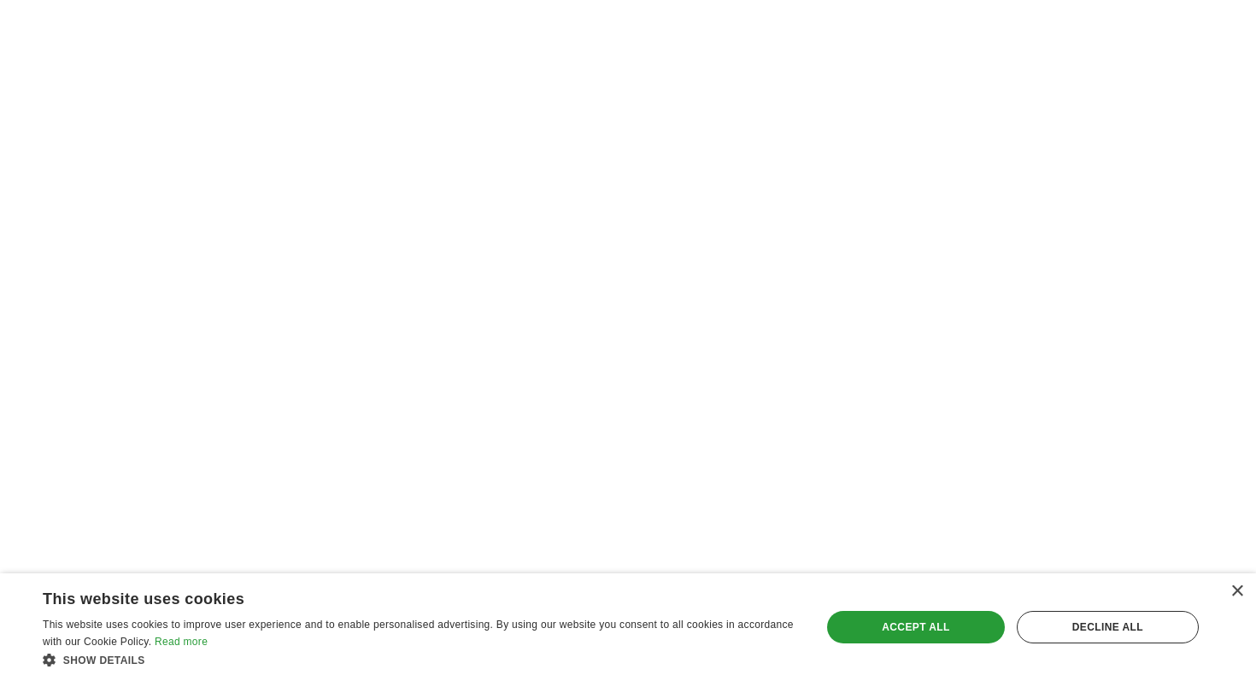
scroll to position [3097, 0]
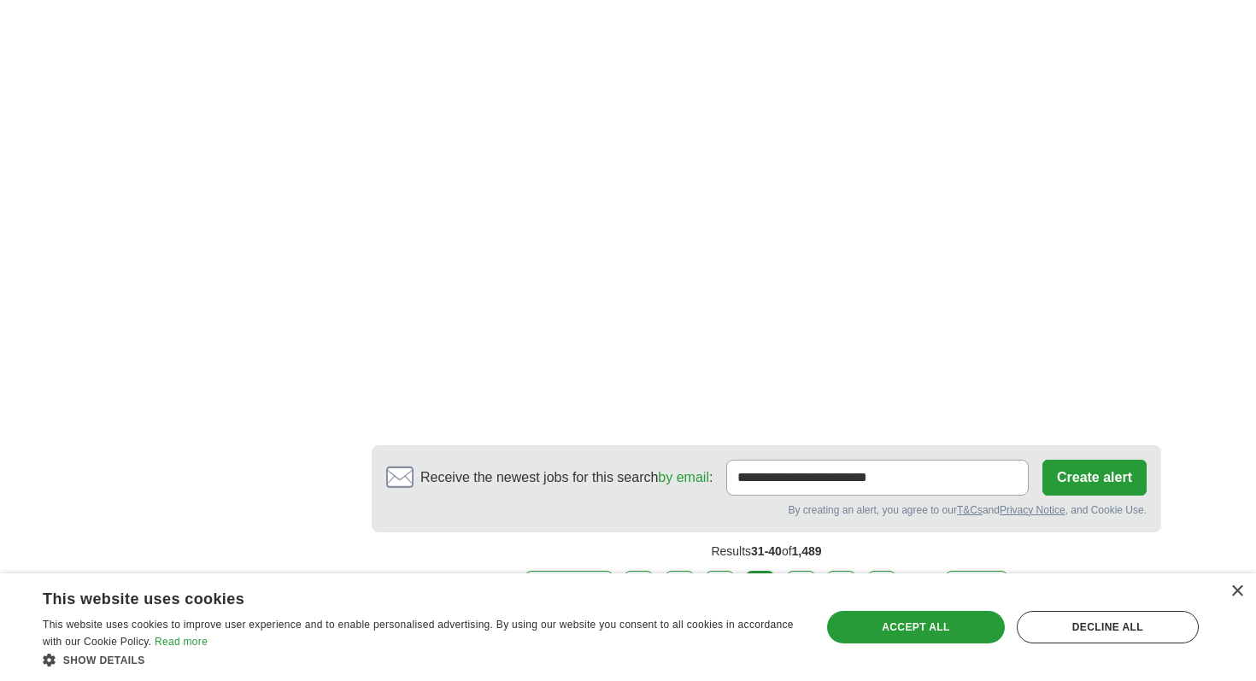
click at [805, 571] on link "5" at bounding box center [801, 589] width 30 height 36
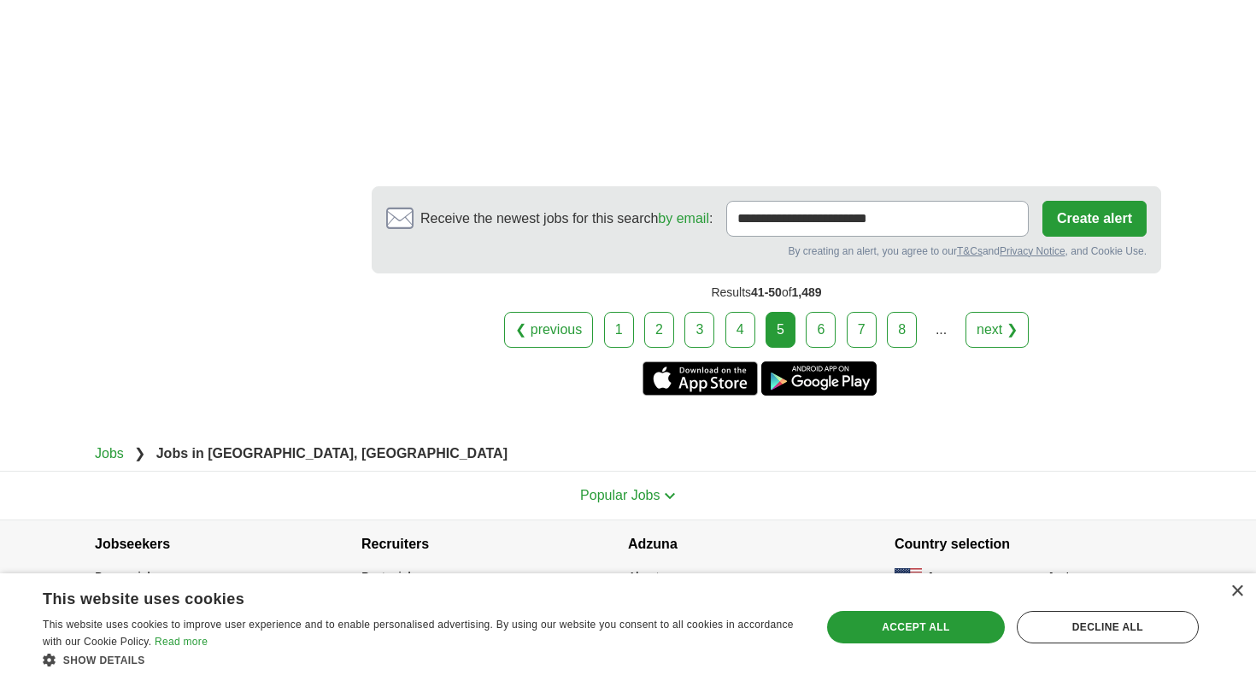
scroll to position [3079, 0]
